Goal: Information Seeking & Learning: Understand process/instructions

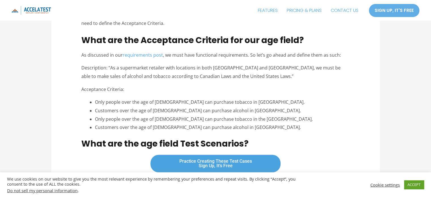
scroll to position [284, 0]
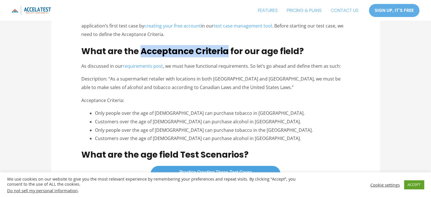
drag, startPoint x: 142, startPoint y: 50, endPoint x: 227, endPoint y: 53, distance: 84.9
click at [227, 53] on strong "What are the Acceptance Criteria for our age field?" at bounding box center [192, 51] width 223 height 12
copy strong "Acceptance Criteria"
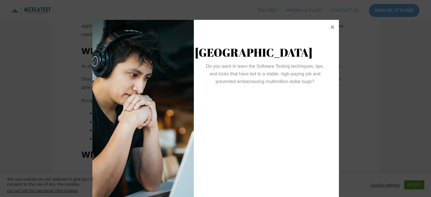
scroll to position [20, 0]
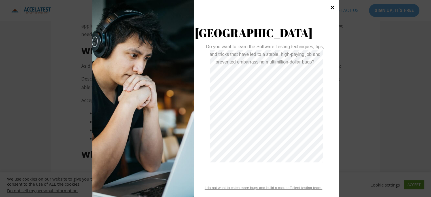
click at [332, 9] on icon at bounding box center [333, 7] width 4 height 4
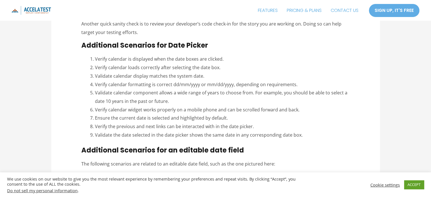
scroll to position [766, 0]
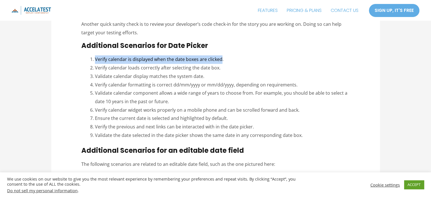
drag, startPoint x: 96, startPoint y: 51, endPoint x: 221, endPoint y: 52, distance: 125.4
click at [221, 55] on li "Verify calendar is displayed when the date boxes are clicked." at bounding box center [222, 59] width 255 height 9
copy li "Verify calendar is displayed when the date boxes are clicked"
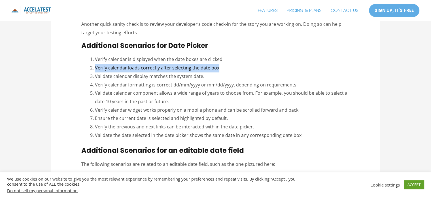
drag, startPoint x: 95, startPoint y: 58, endPoint x: 217, endPoint y: 58, distance: 122.0
click at [217, 64] on li "Verify calendar loads correctly after selecting the date box." at bounding box center [222, 68] width 255 height 9
click at [121, 64] on li "Verify calendar loads correctly after selecting the date box." at bounding box center [222, 68] width 255 height 9
drag, startPoint x: 108, startPoint y: 59, endPoint x: 218, endPoint y: 59, distance: 109.5
click at [218, 64] on li "Verify calendar loads correctly after selecting the date box." at bounding box center [222, 68] width 255 height 9
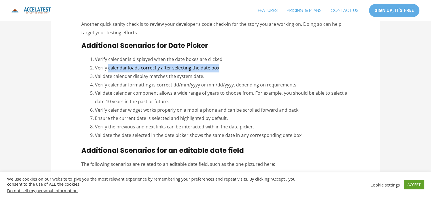
copy li "calendar loads correctly after selecting the date box"
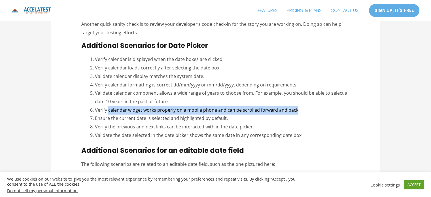
drag, startPoint x: 109, startPoint y: 102, endPoint x: 296, endPoint y: 102, distance: 187.2
click at [296, 106] on li "Verify calendar widget works properly on a mobile phone and can be scrolled for…" at bounding box center [222, 110] width 255 height 9
copy li "calendar widget works properly on a mobile phone and can be scrolled forward an…"
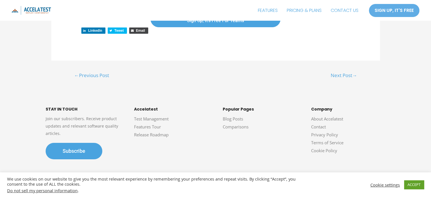
scroll to position [1888, 0]
